Goal: Transaction & Acquisition: Download file/media

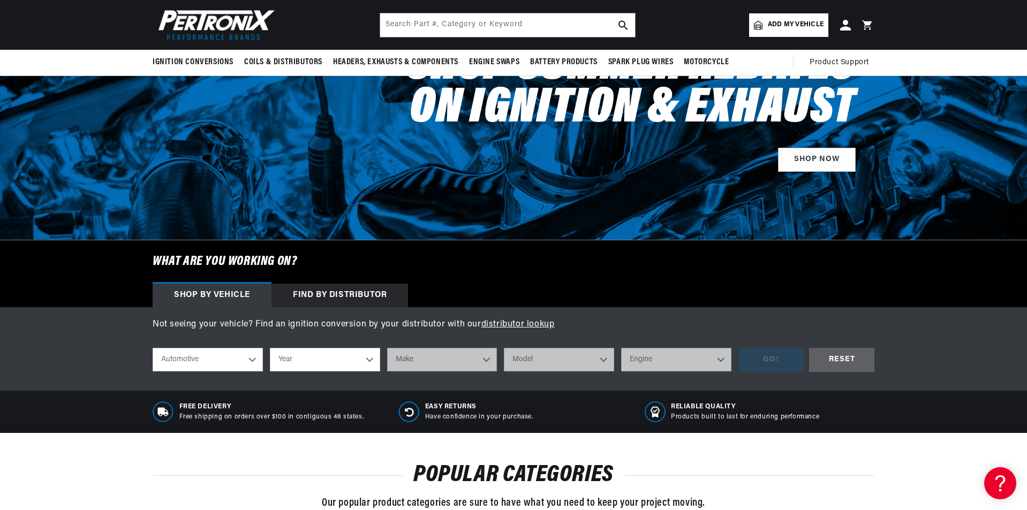
click at [251, 358] on select "Automotive Agricultural Industrial Marine Motorcycle" at bounding box center [208, 360] width 110 height 24
click at [153, 348] on select "Automotive Agricultural Industrial Marine Motorcycle" at bounding box center [208, 360] width 110 height 24
select select "Motorcycle"
click at [426, 358] on select "Year [DATE] 2017 2016 2015 2014 2013 2012 2011 2010 2009 2008 2007 2006 2005 20…" at bounding box center [369, 360] width 140 height 24
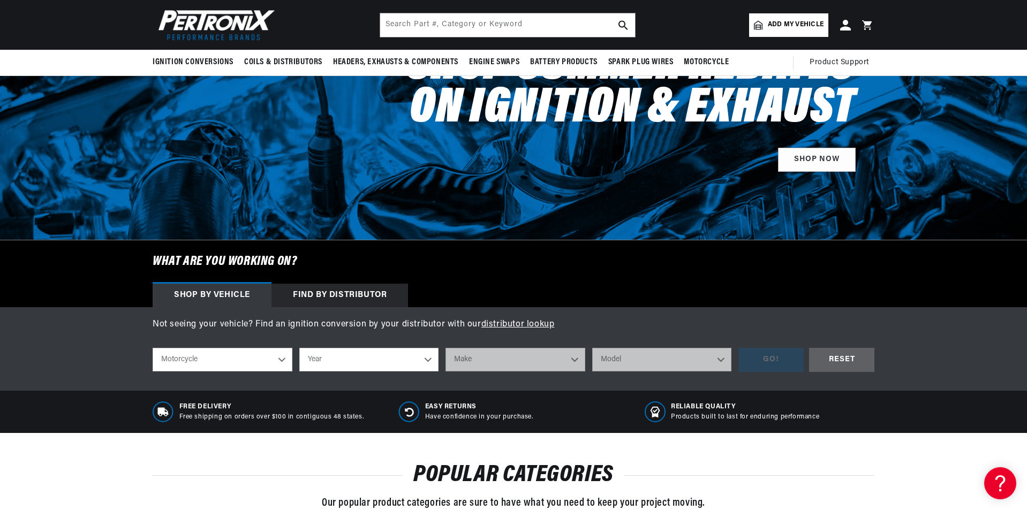
select select "1994"
click at [299, 348] on select "Year [DATE] 2017 2016 2015 2014 2013 2012 2011 2010 2009 2008 2007 2006 2005 20…" at bounding box center [369, 360] width 140 height 24
select select "1994"
click at [575, 357] on select "Make Harley-Davidson" at bounding box center [516, 360] width 140 height 24
select select "Harley-Davidson"
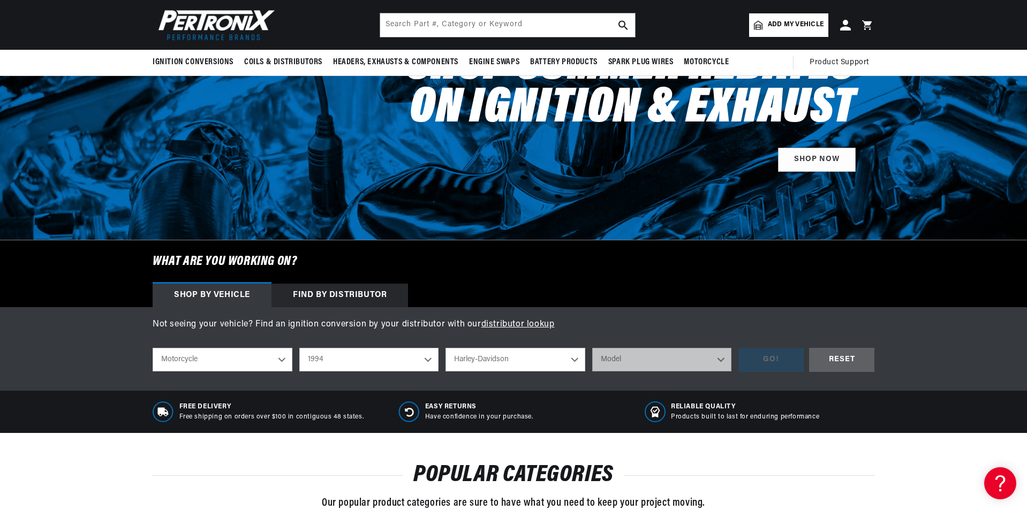
click at [446, 348] on select "Make Harley-Davidson" at bounding box center [516, 360] width 140 height 24
select select "Harley-Davidson"
click at [721, 358] on select "Model FLSTN Heritage Softail Special FXDS-Conv Dyna Convertible FXR Super Glide…" at bounding box center [662, 360] width 140 height 24
click at [719, 360] on select "Model FLSTN Heritage Softail Special FXDS-Conv Dyna Convertible FXR Super Glide…" at bounding box center [662, 360] width 140 height 24
click at [720, 359] on select "Model FLSTN Heritage Softail Special FXDS-Conv Dyna Convertible FXR Super Glide…" at bounding box center [662, 360] width 140 height 24
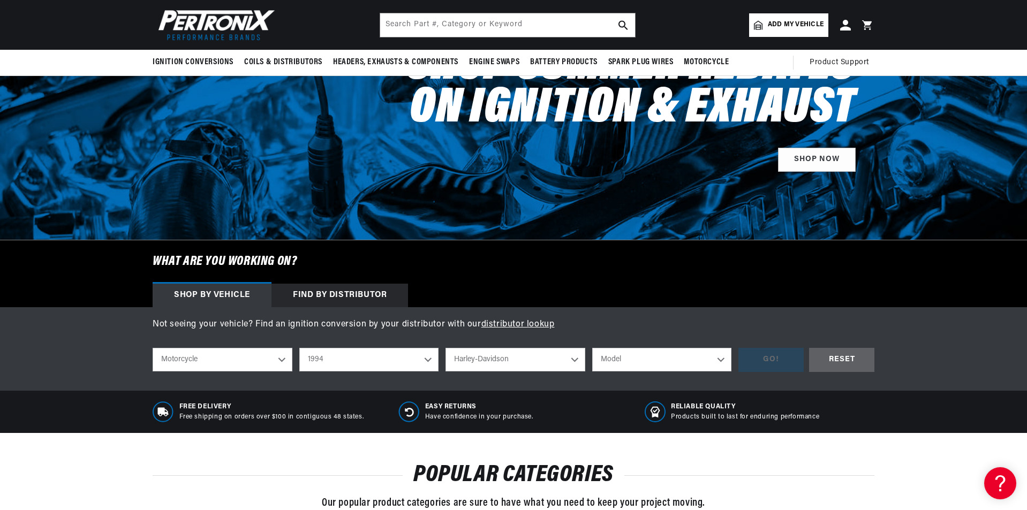
scroll to position [0, 0]
click at [720, 359] on select "Model FLSTN Heritage Softail Special FXDS-Conv Dyna Convertible FXR Super Glide…" at bounding box center [662, 360] width 140 height 24
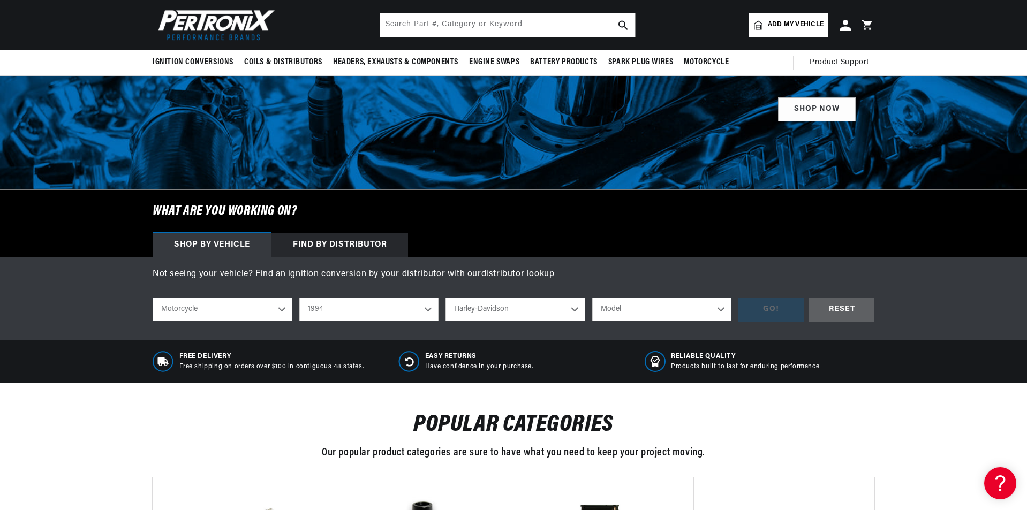
scroll to position [54, 0]
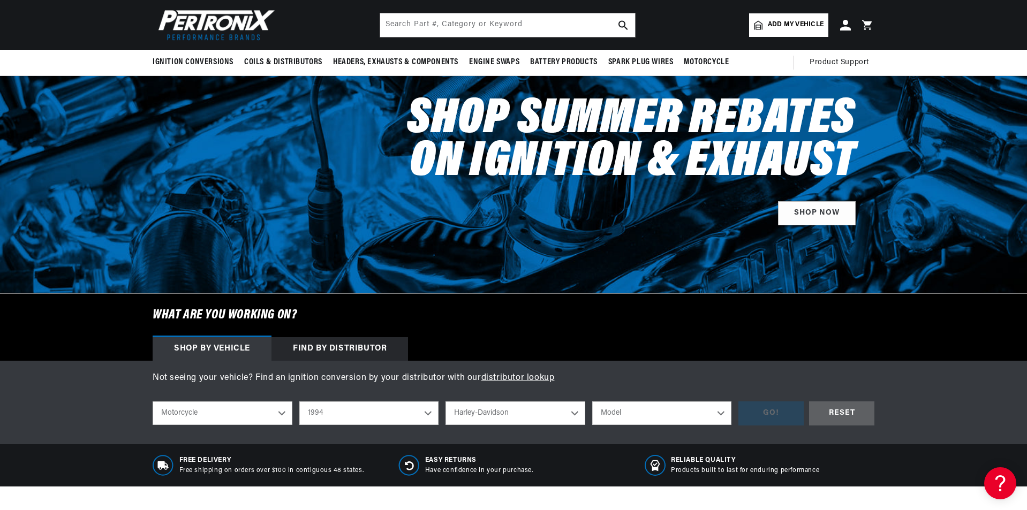
click at [722, 412] on select "Model FLSTN Heritage Softail Special FXDS-Conv Dyna Convertible FXR Super Glide…" at bounding box center [662, 414] width 140 height 24
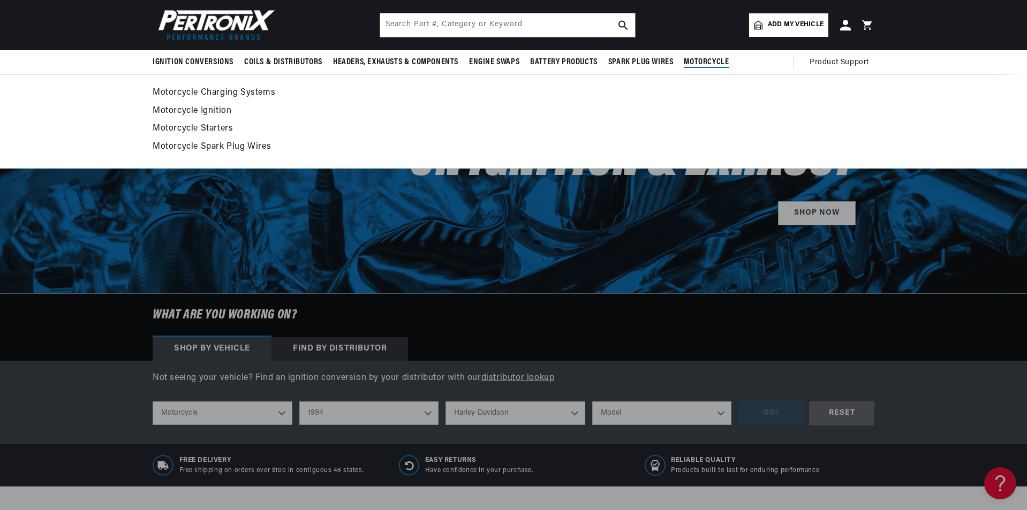
click at [213, 146] on link "Motorcycle Spark Plug Wires" at bounding box center [514, 147] width 722 height 15
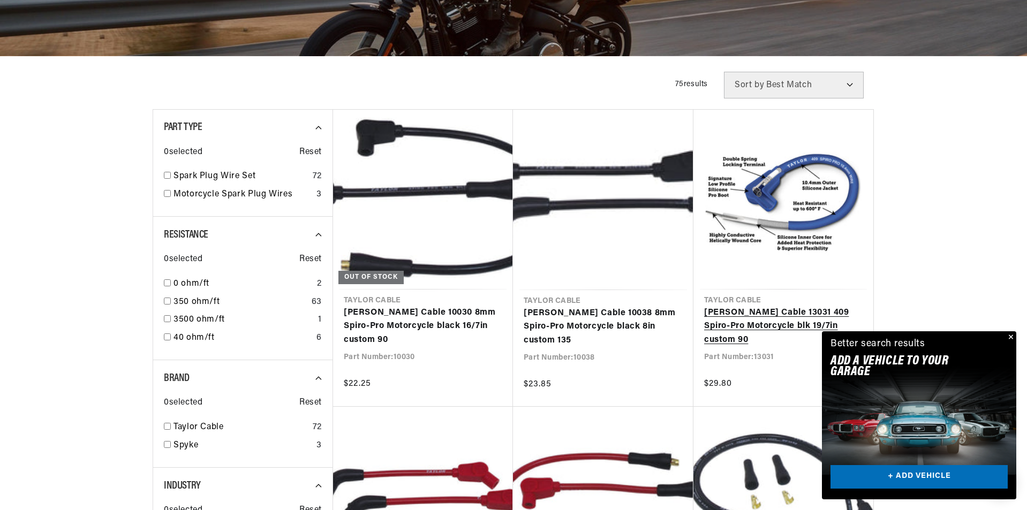
click at [1010, 336] on button "Close" at bounding box center [1010, 338] width 13 height 13
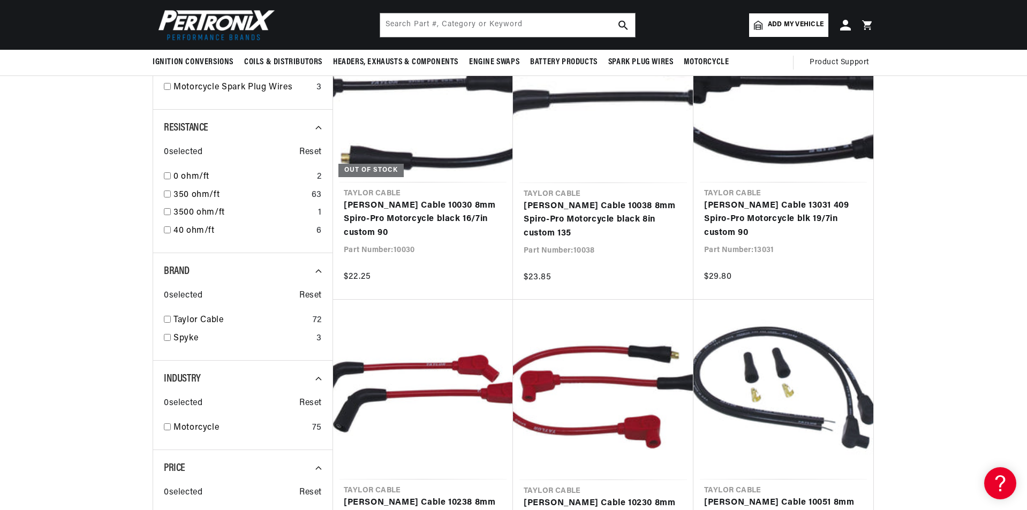
scroll to position [54, 0]
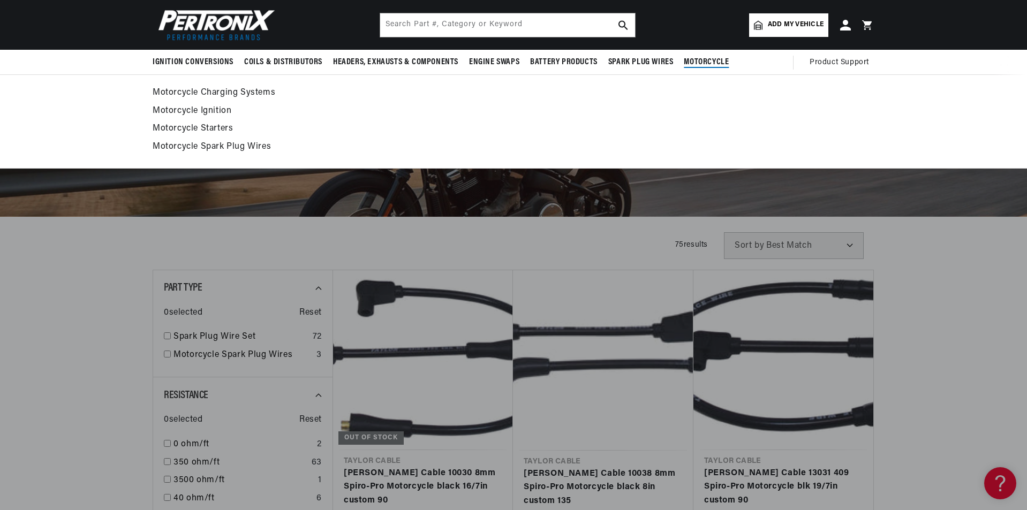
click at [263, 89] on link "Motorcycle Charging Systems" at bounding box center [514, 93] width 722 height 15
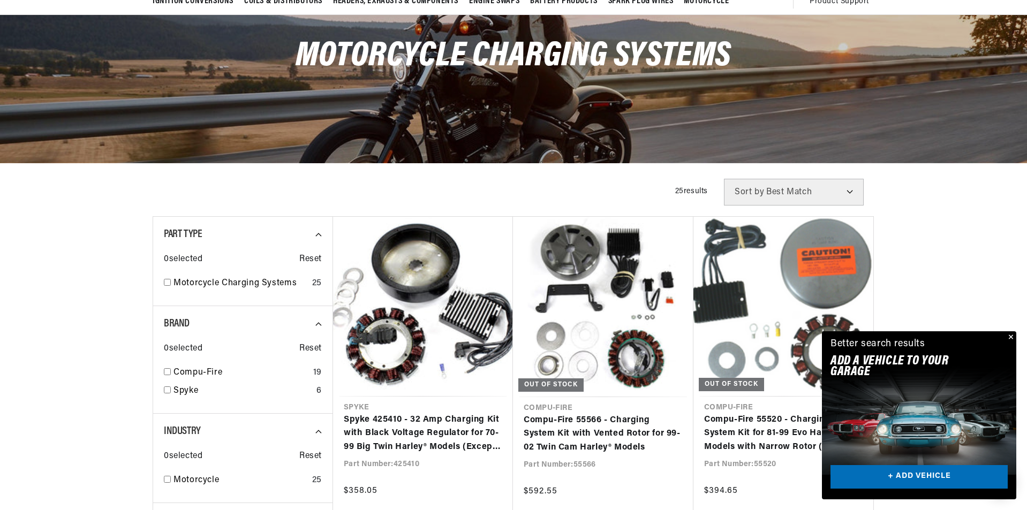
scroll to position [0, 400]
click at [1010, 336] on button "Close" at bounding box center [1010, 338] width 13 height 13
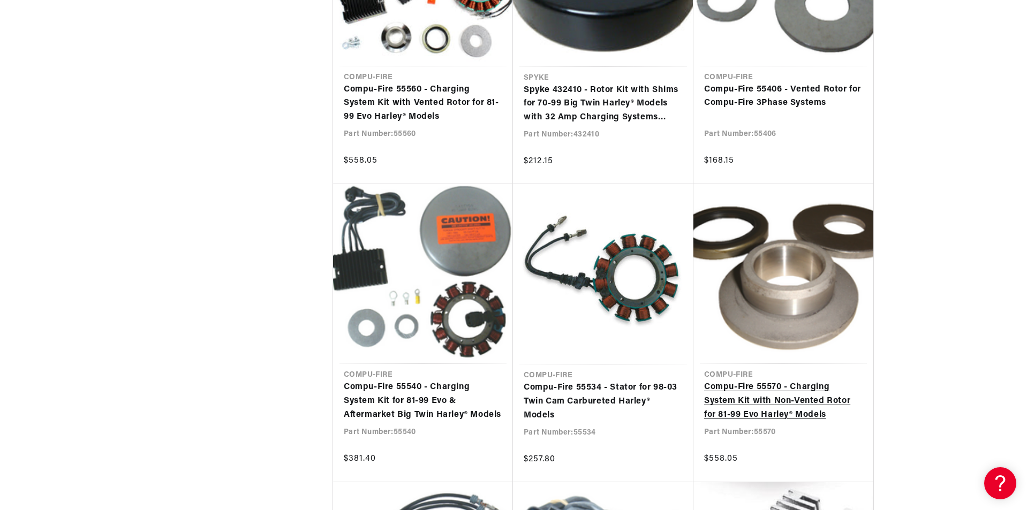
scroll to position [0, 400]
click at [756, 400] on link "Compu-Fire 55570 - Charging System Kit with Non-Vented Rotor for 81-99 Evo Harl…" at bounding box center [783, 401] width 159 height 41
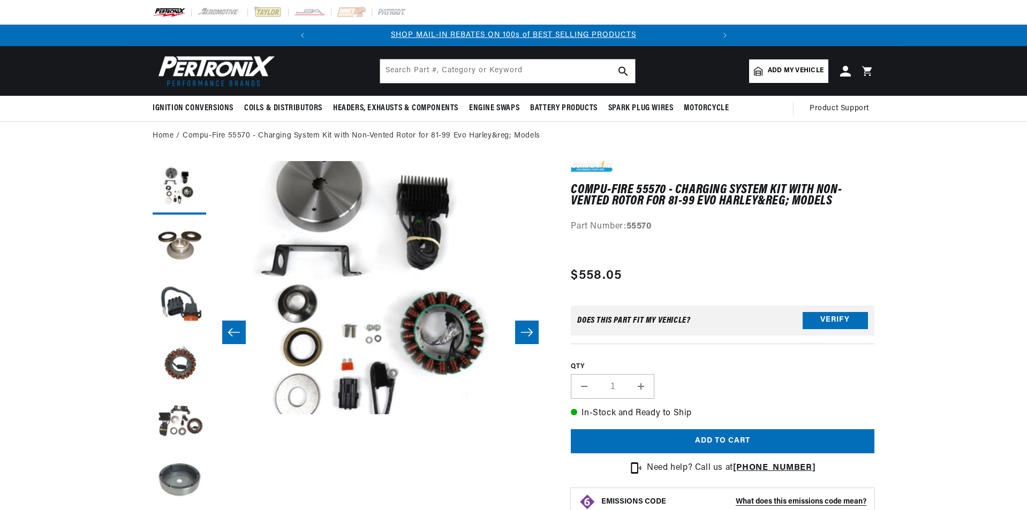
click at [178, 440] on button "Open media 1 in modal" at bounding box center [178, 440] width 0 height 0
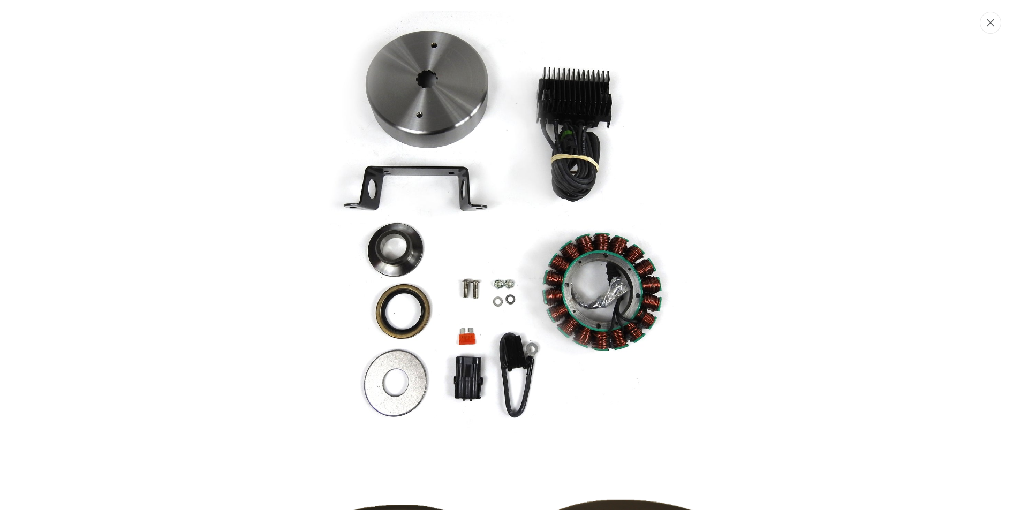
click at [989, 27] on button "Close" at bounding box center [990, 23] width 21 height 22
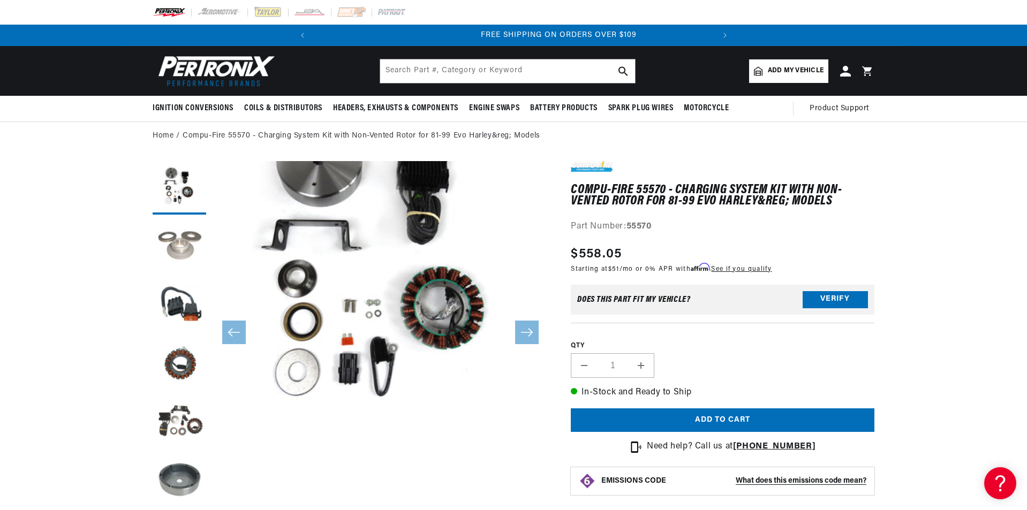
scroll to position [0, 400]
click at [177, 245] on button "Load image 2 in gallery view" at bounding box center [180, 247] width 54 height 54
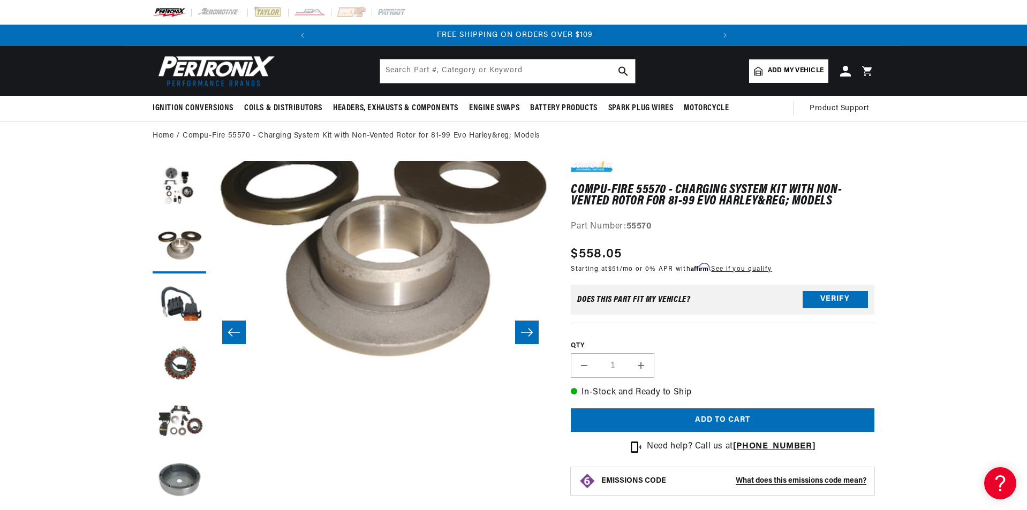
scroll to position [0, 217]
click at [532, 326] on button "Slide right" at bounding box center [527, 333] width 24 height 24
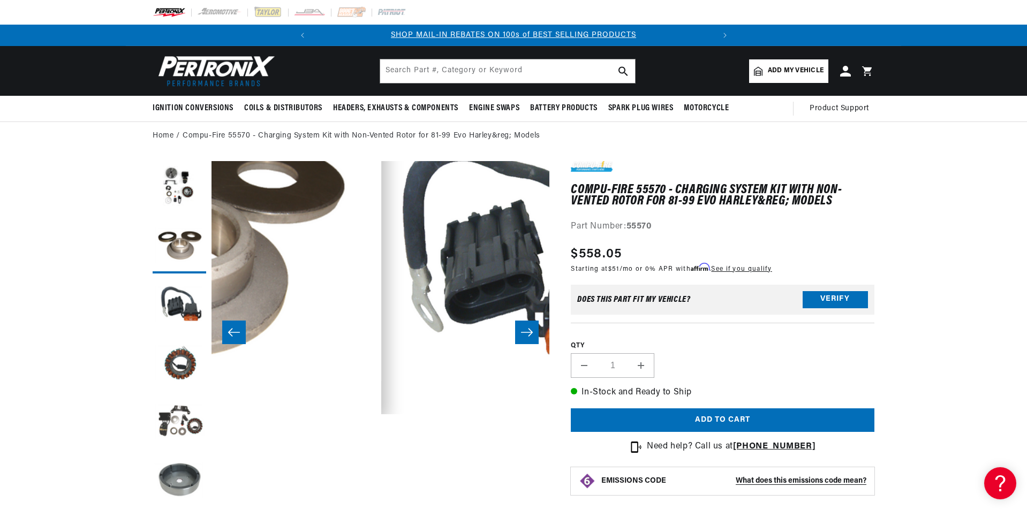
scroll to position [25, 676]
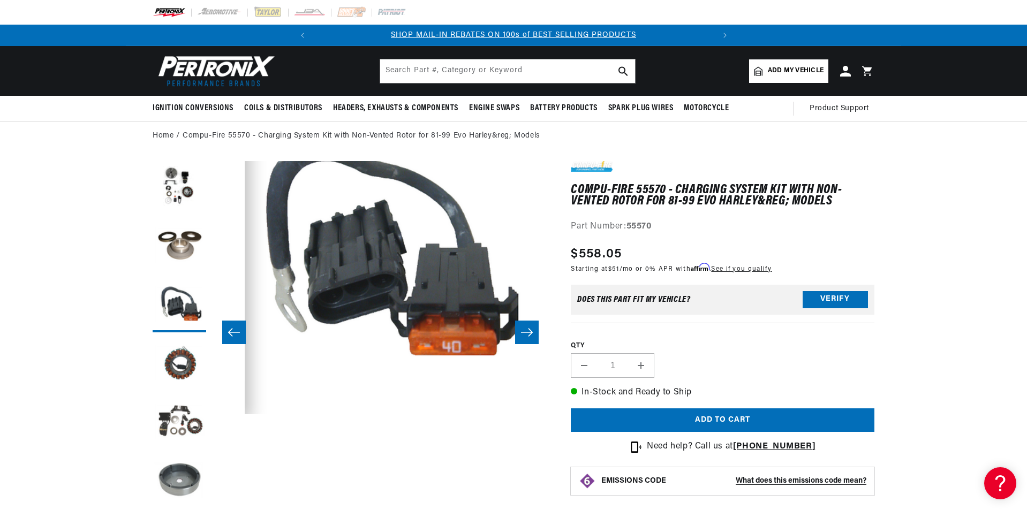
click at [530, 327] on icon "Slide right" at bounding box center [527, 332] width 13 height 11
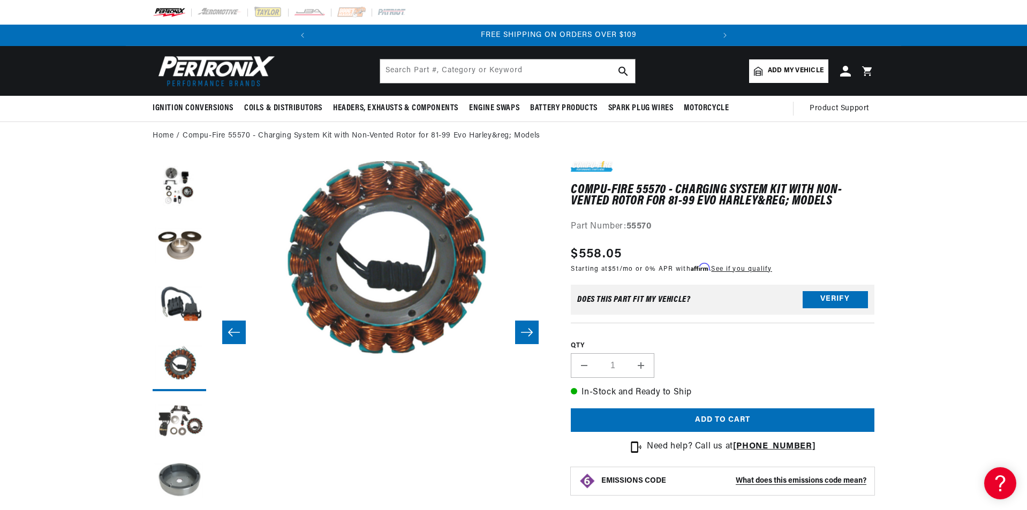
scroll to position [0, 400]
click at [530, 327] on icon "Slide right" at bounding box center [527, 332] width 13 height 11
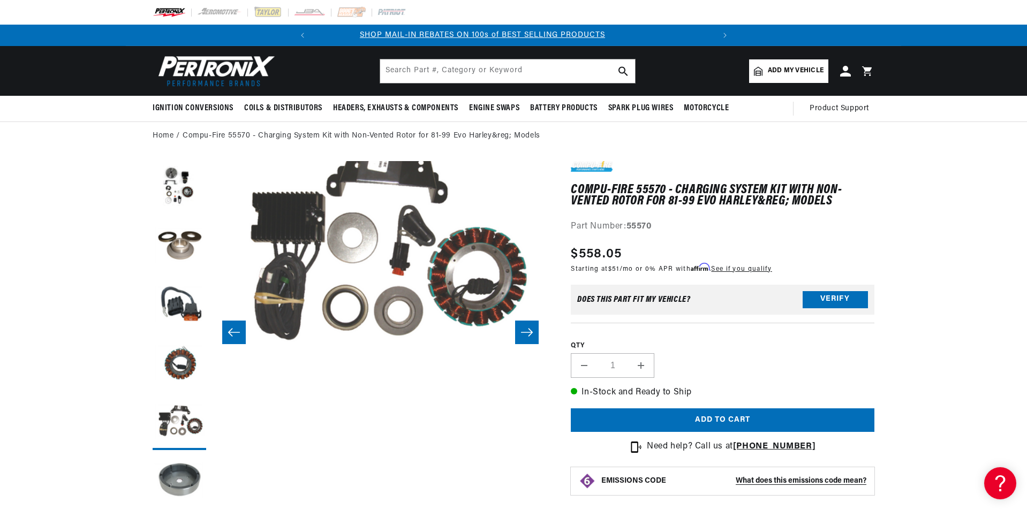
scroll to position [0, 0]
click at [530, 327] on icon "Slide right" at bounding box center [527, 332] width 13 height 11
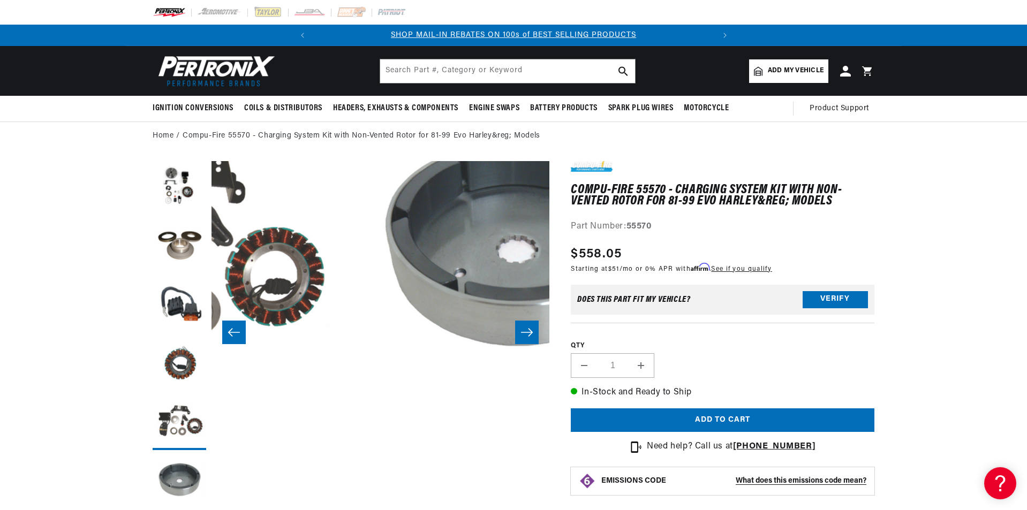
scroll to position [25, 1691]
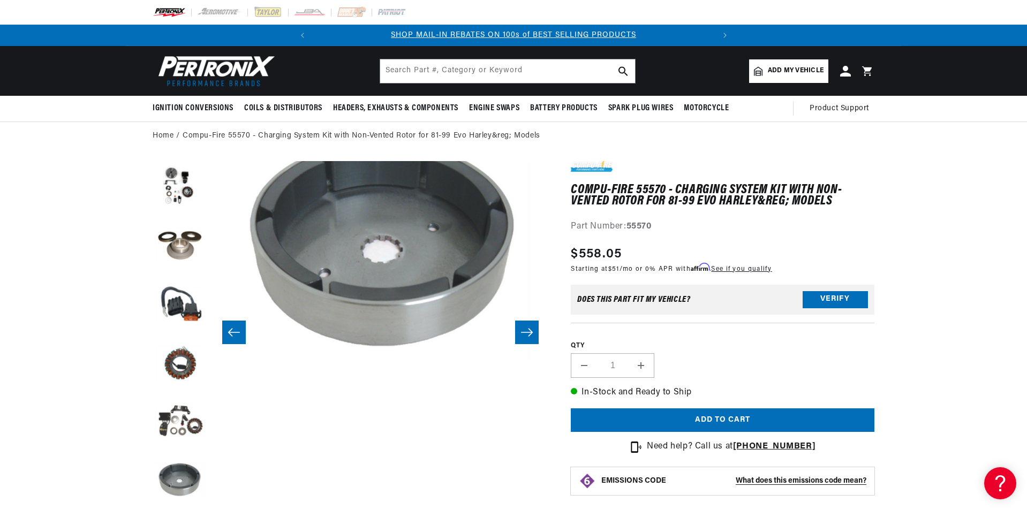
click at [530, 327] on icon "Slide right" at bounding box center [527, 332] width 13 height 11
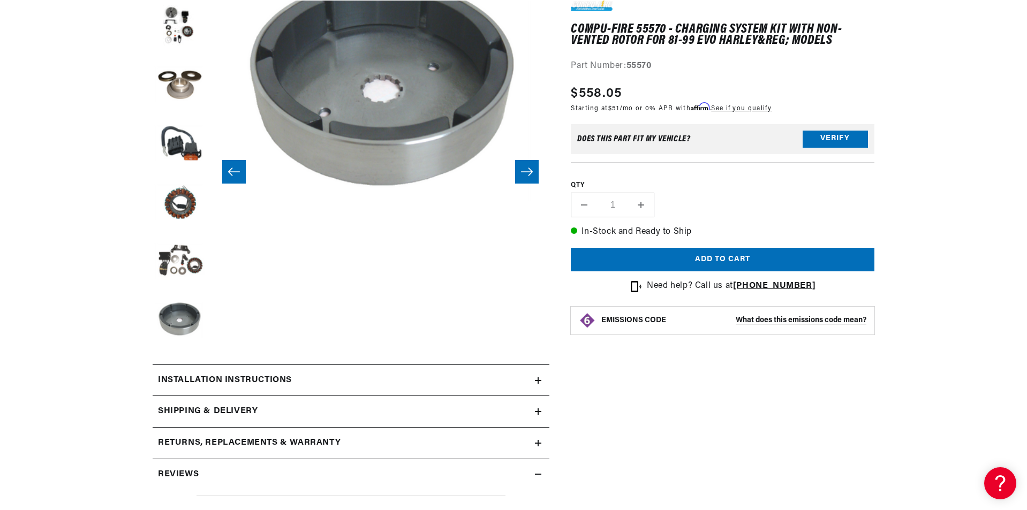
scroll to position [268, 0]
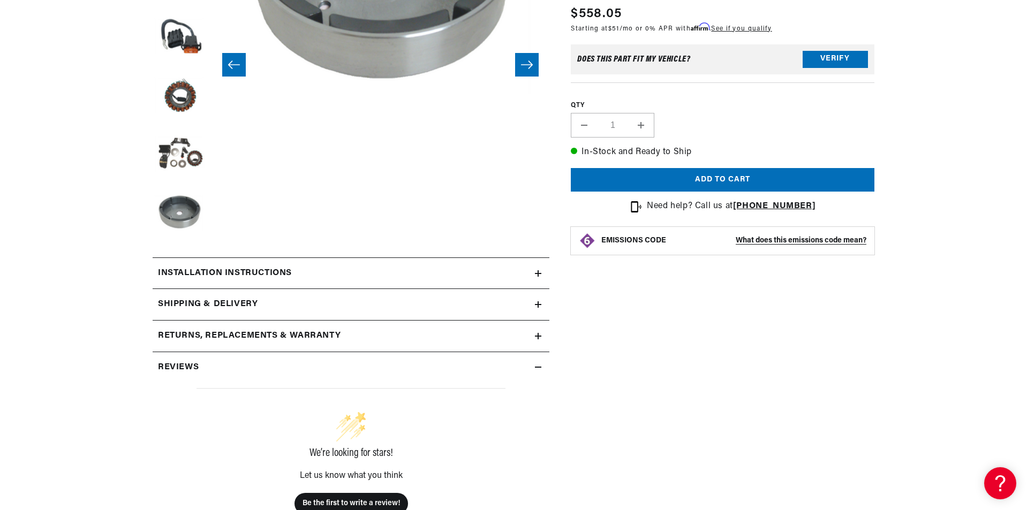
click at [534, 332] on div "Returns, Replacements & Warranty" at bounding box center [344, 336] width 382 height 14
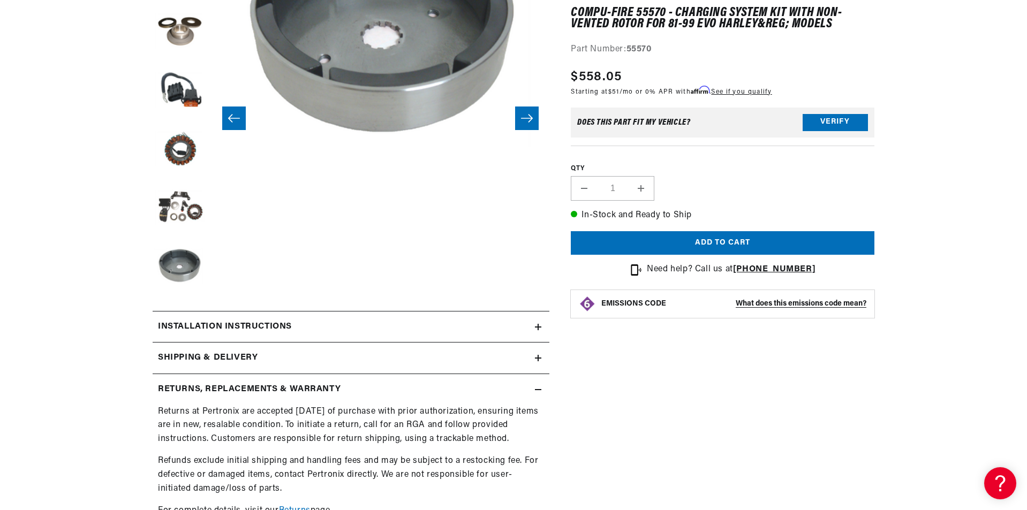
scroll to position [0, 0]
click at [538, 325] on icon at bounding box center [538, 327] width 6 height 6
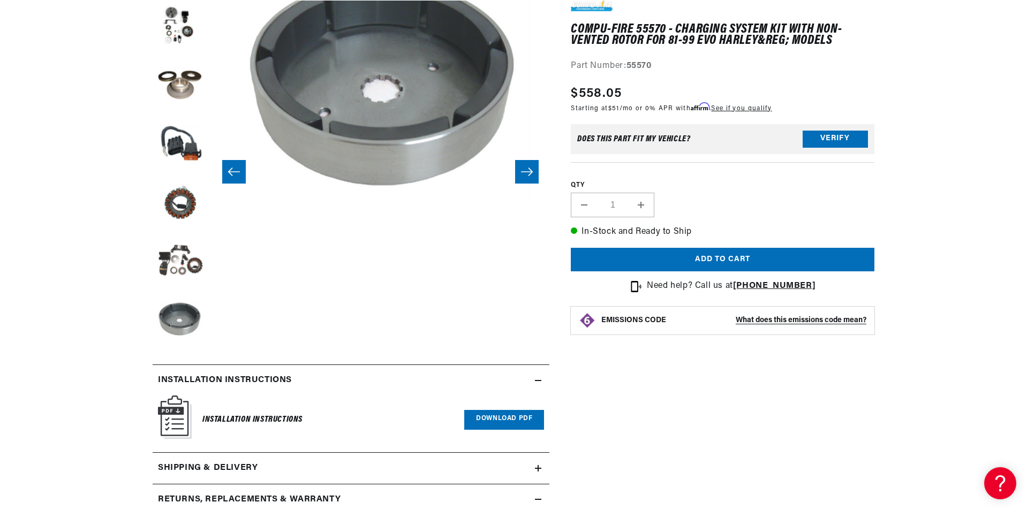
click at [498, 417] on link "Download PDF" at bounding box center [504, 420] width 80 height 20
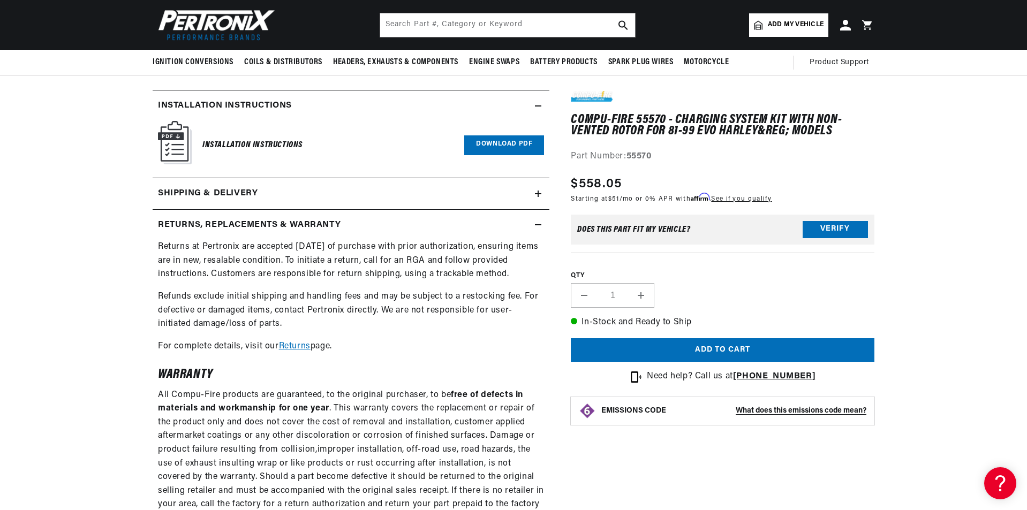
scroll to position [428, 0]
